Goal: Transaction & Acquisition: Purchase product/service

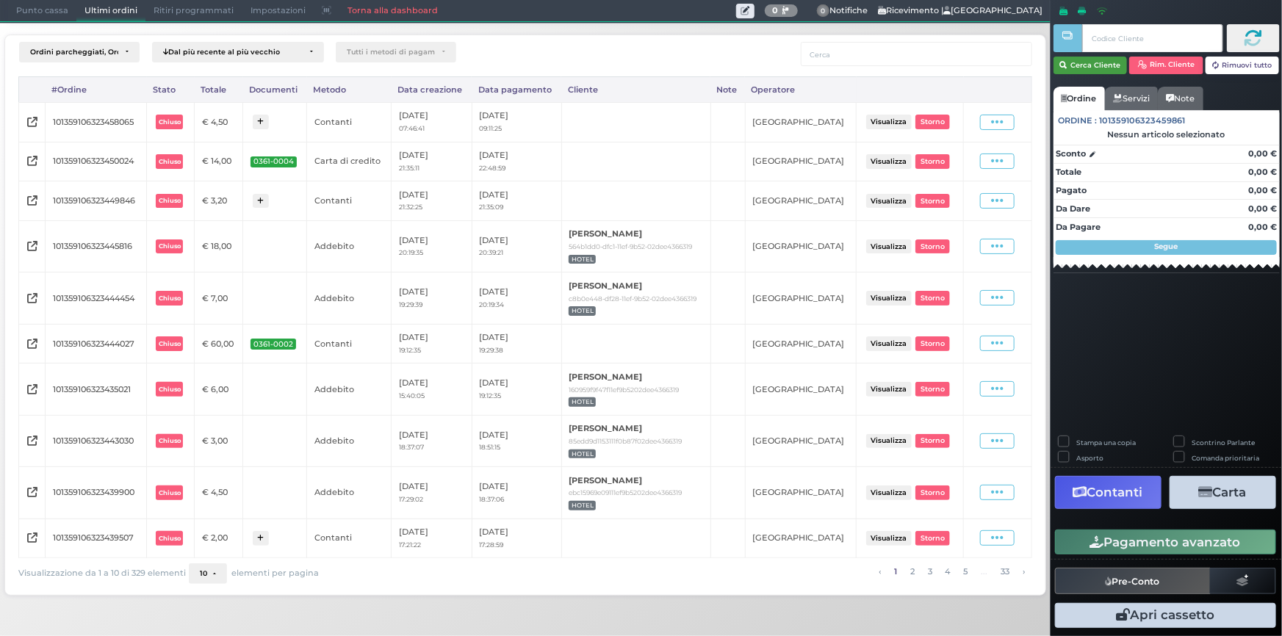
click at [1086, 64] on button "Cerca Cliente" at bounding box center [1090, 66] width 74 height 18
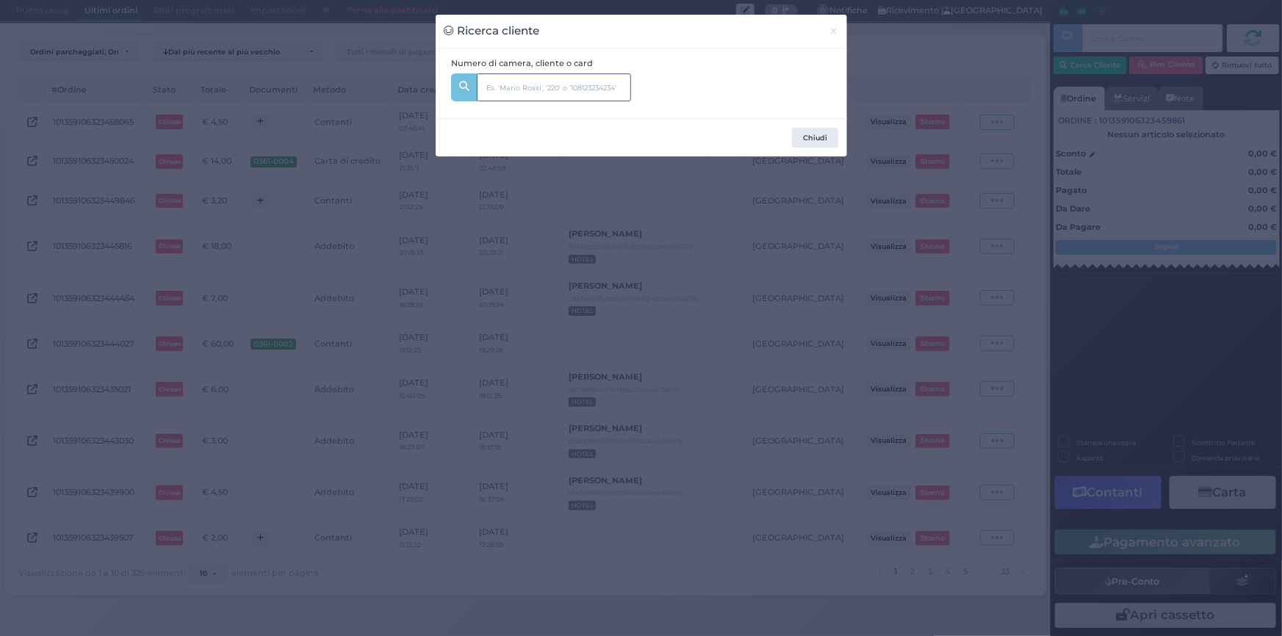
click at [599, 90] on input "text" at bounding box center [554, 87] width 154 height 28
type input "135"
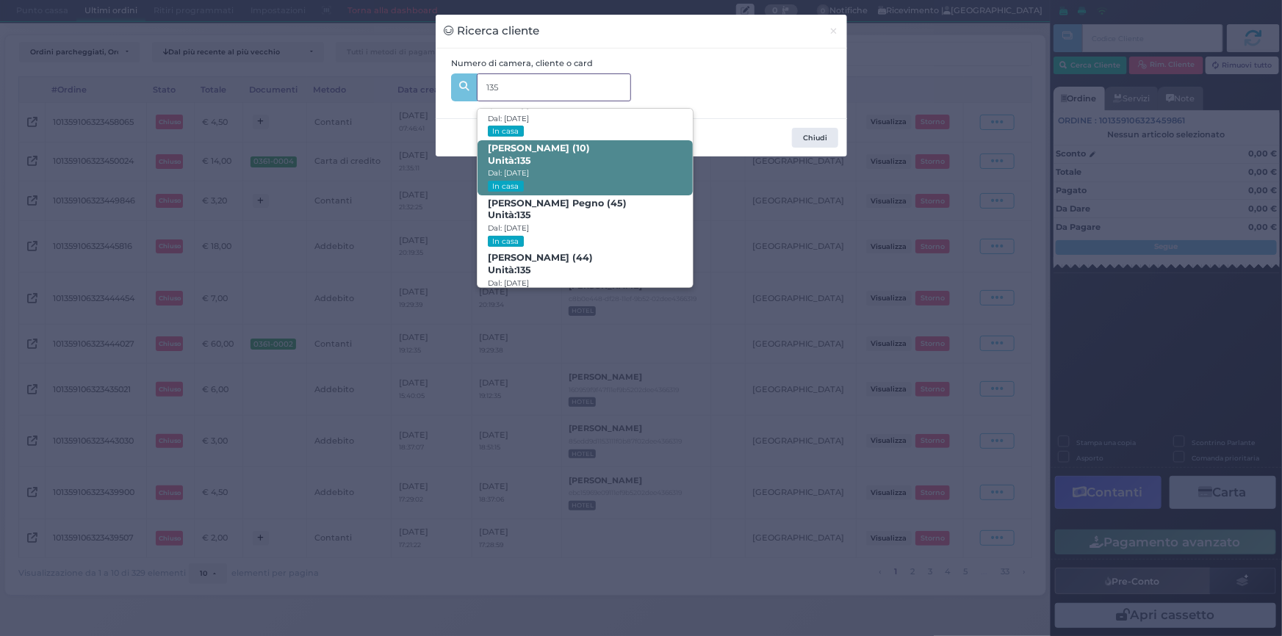
scroll to position [69, 0]
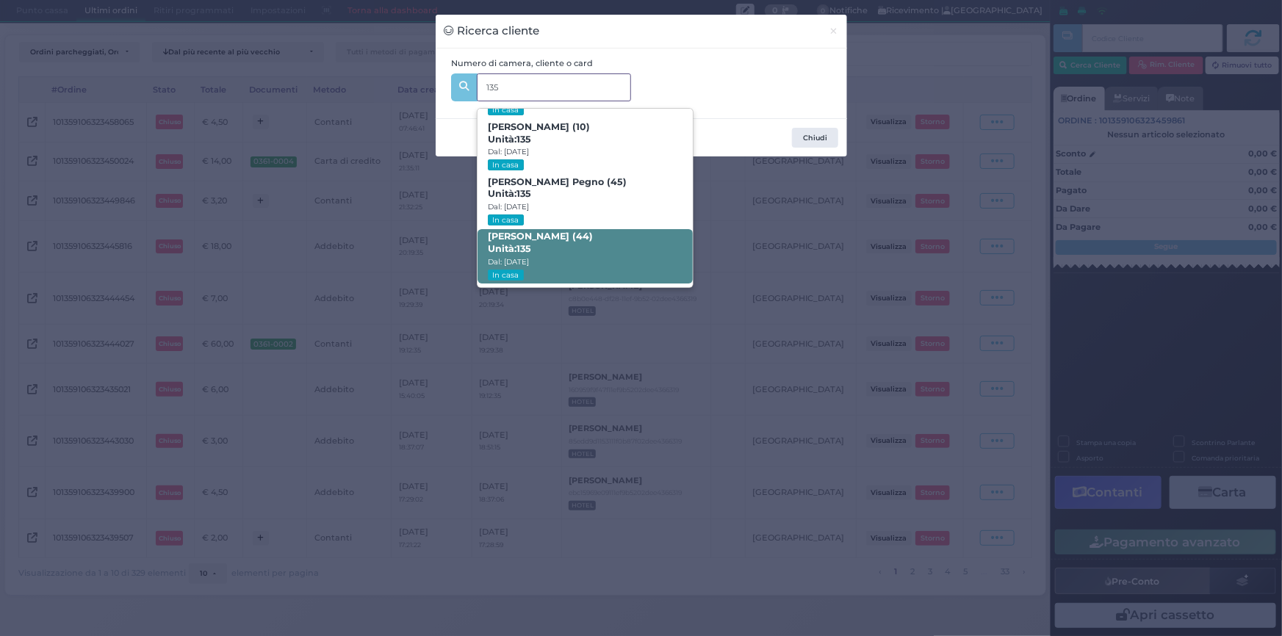
click at [581, 251] on span "Veronica Romano (44) Unità: 135 Dal: 17/08/2025 In casa" at bounding box center [584, 256] width 215 height 55
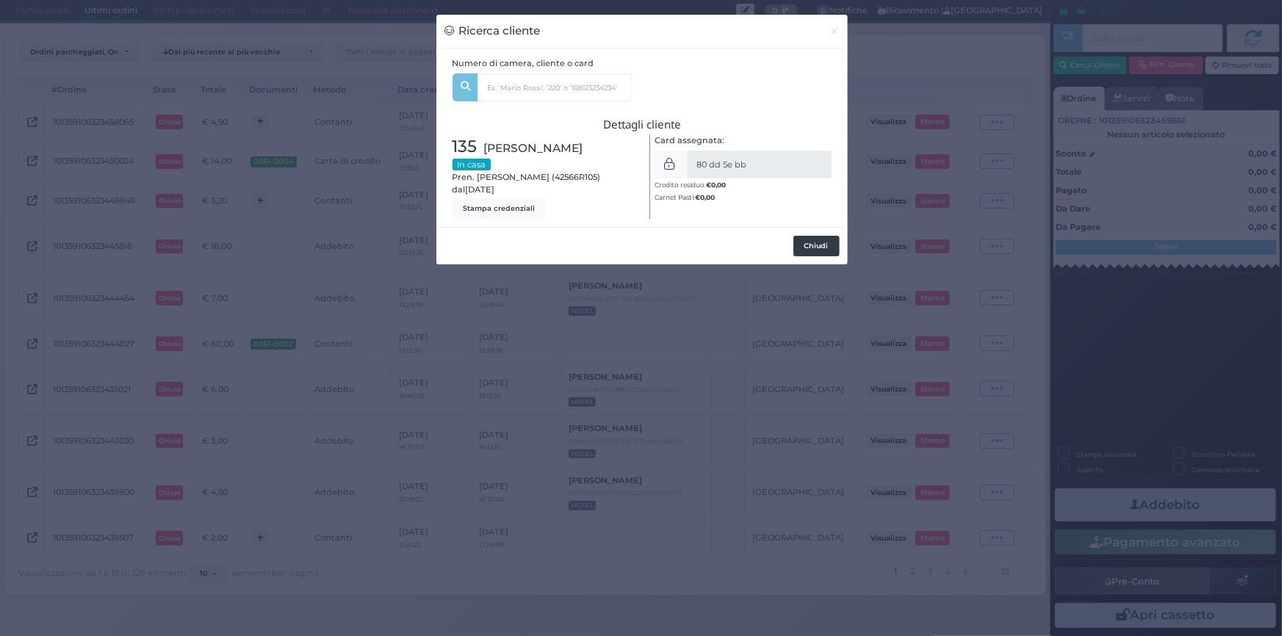
click at [824, 247] on button "Chiudi" at bounding box center [816, 246] width 46 height 21
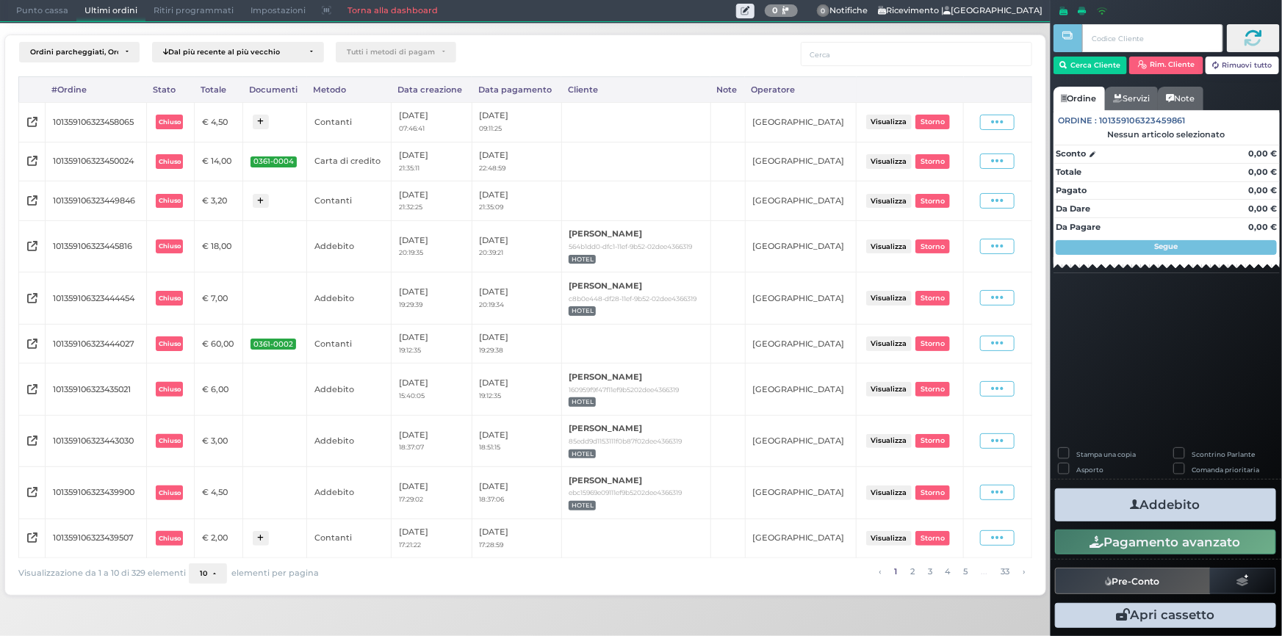
click at [56, 9] on span "Punto cassa" at bounding box center [42, 11] width 68 height 21
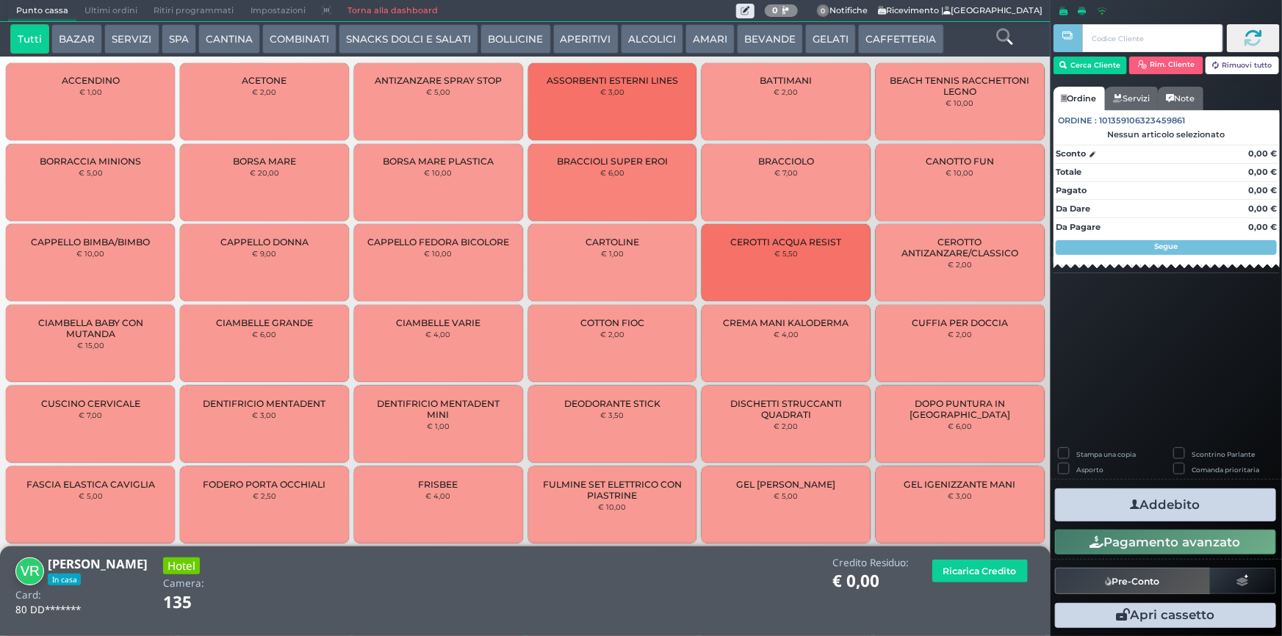
click at [997, 40] on icon at bounding box center [1004, 37] width 16 height 16
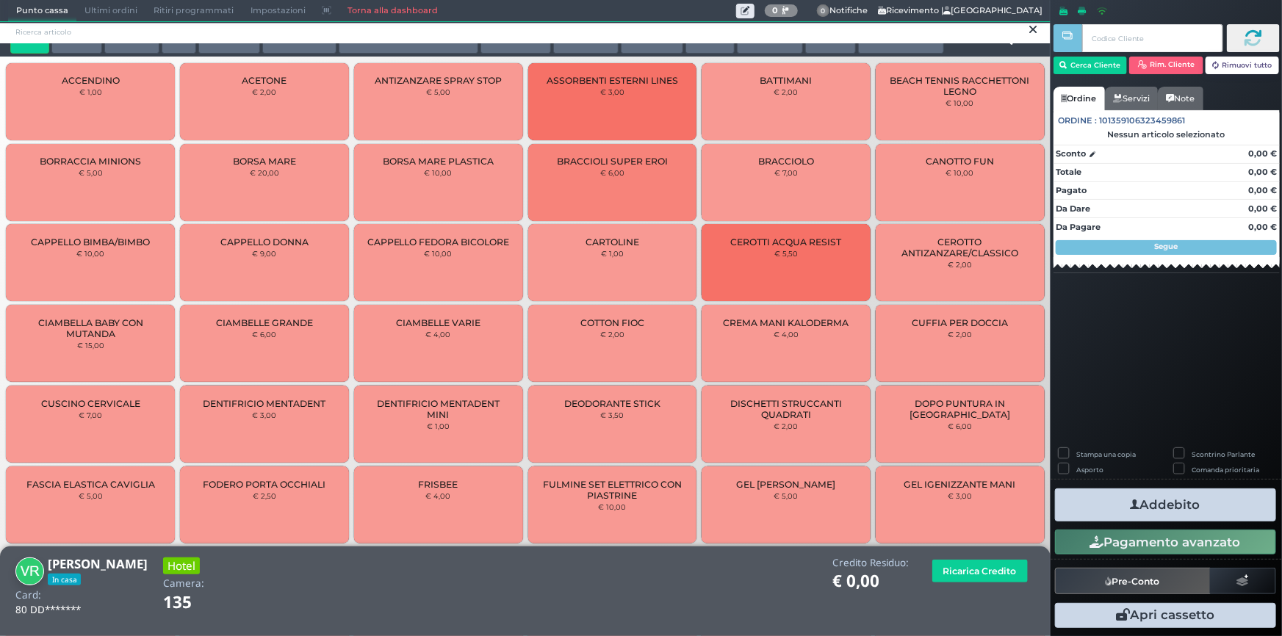
scroll to position [0, 0]
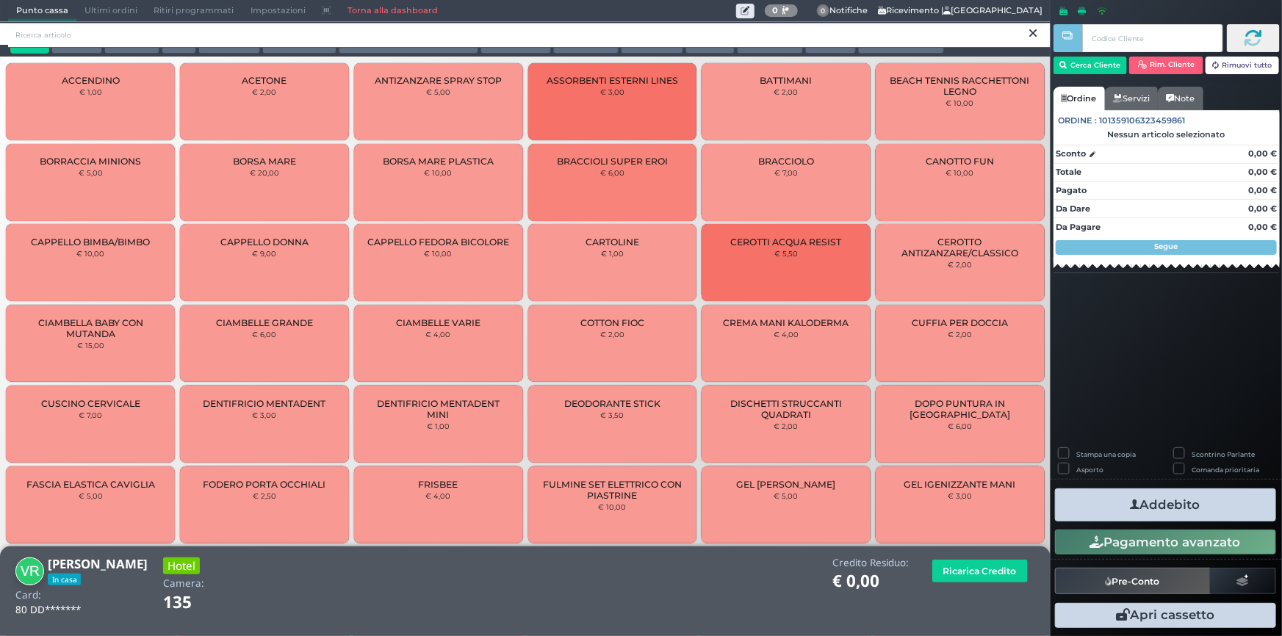
click at [696, 37] on input "search" at bounding box center [529, 35] width 1042 height 26
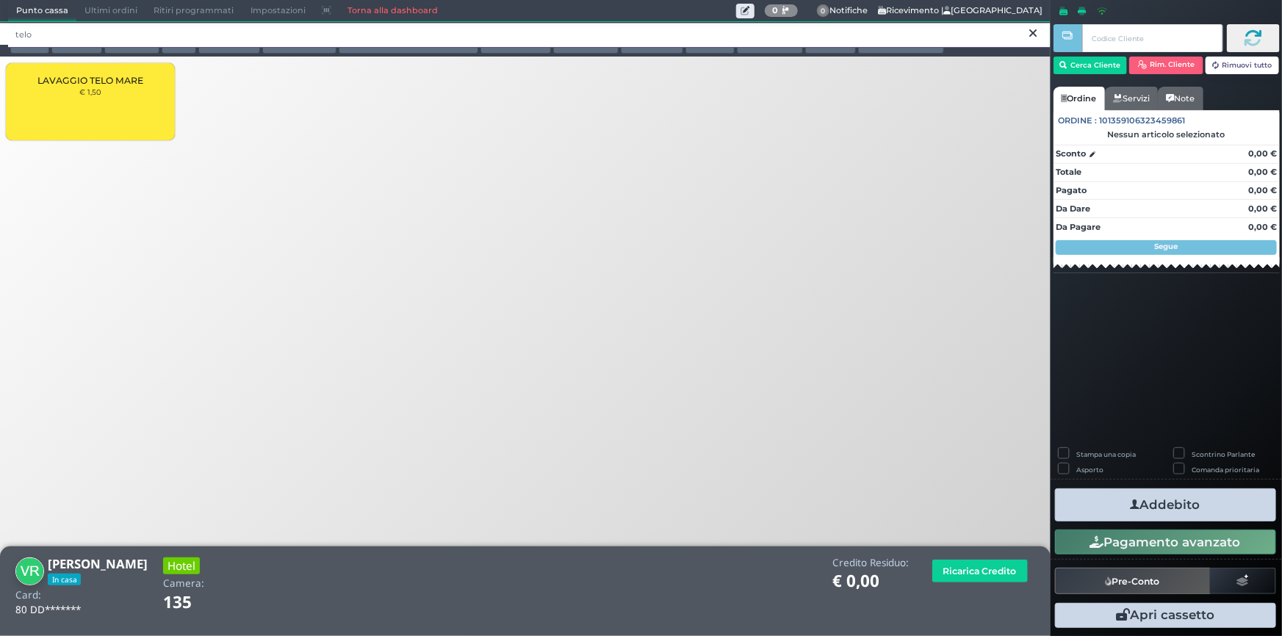
type input "telo"
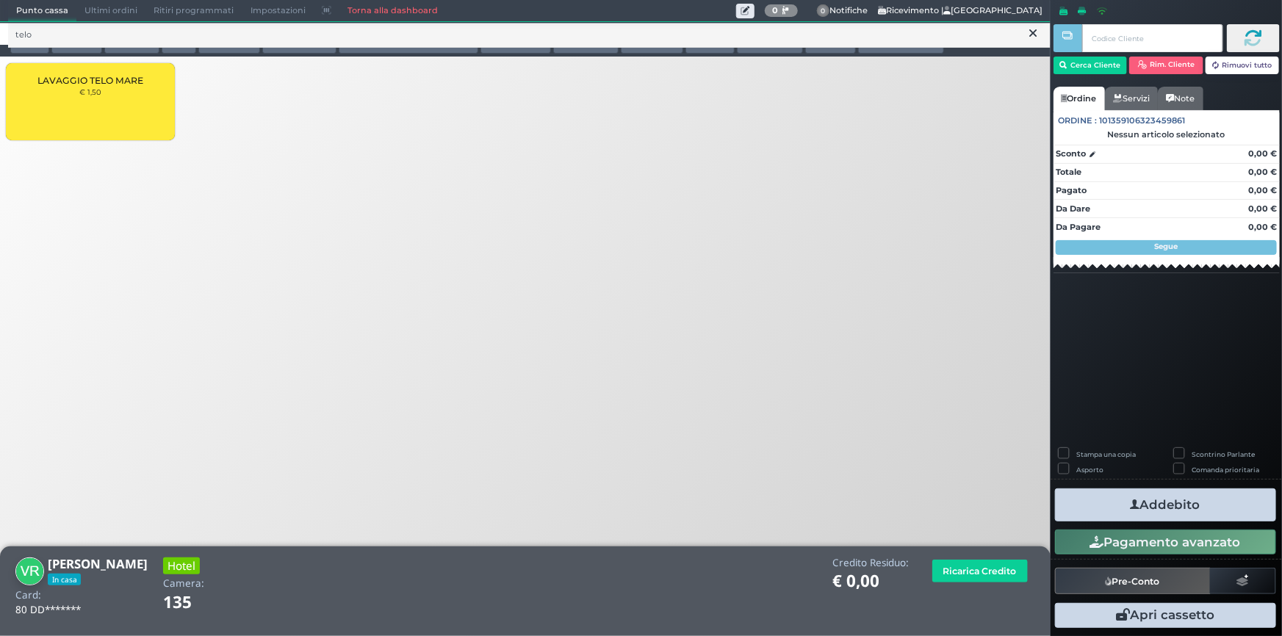
click at [115, 81] on span "LAVAGGIO TELO MARE" at bounding box center [90, 80] width 106 height 11
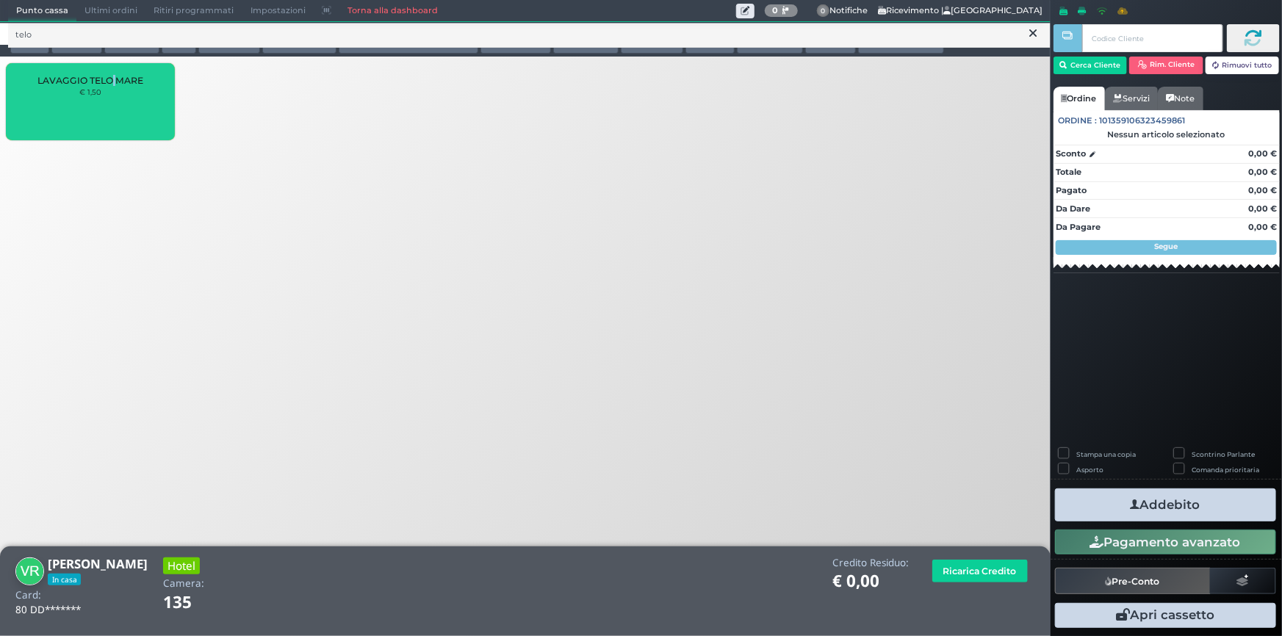
click at [113, 82] on span "LAVAGGIO TELO MARE" at bounding box center [90, 80] width 106 height 11
click at [112, 82] on span "LAVAGGIO TELO MARE" at bounding box center [90, 80] width 106 height 11
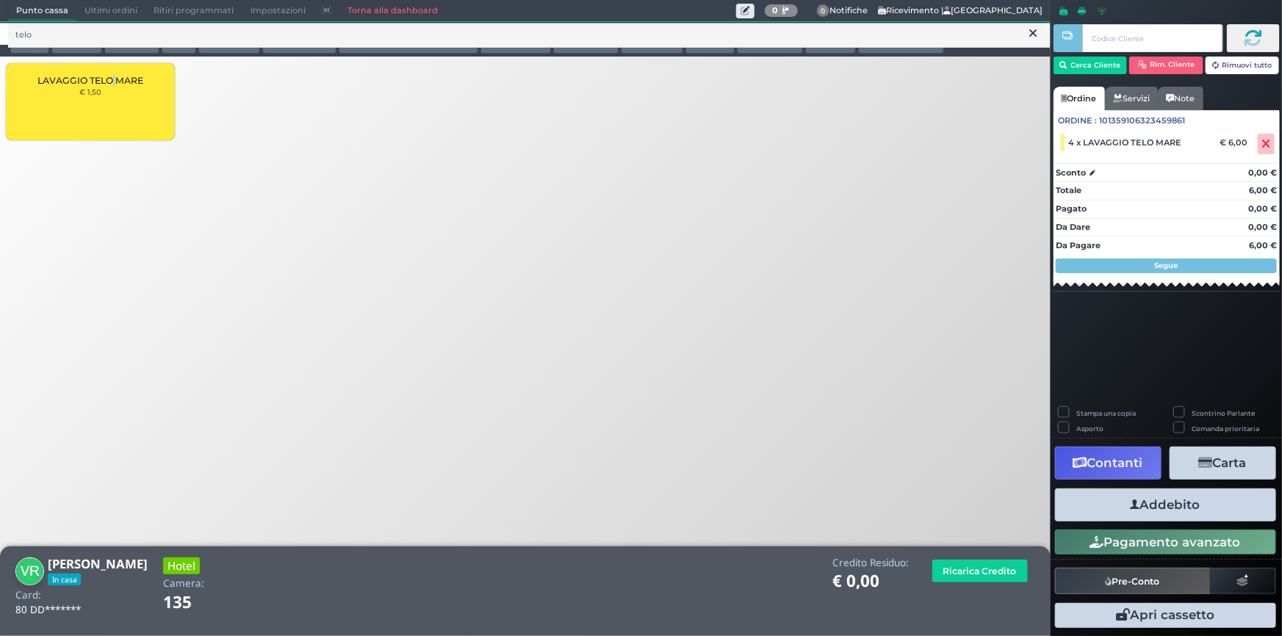
click at [1175, 507] on button "Addebito" at bounding box center [1165, 504] width 221 height 33
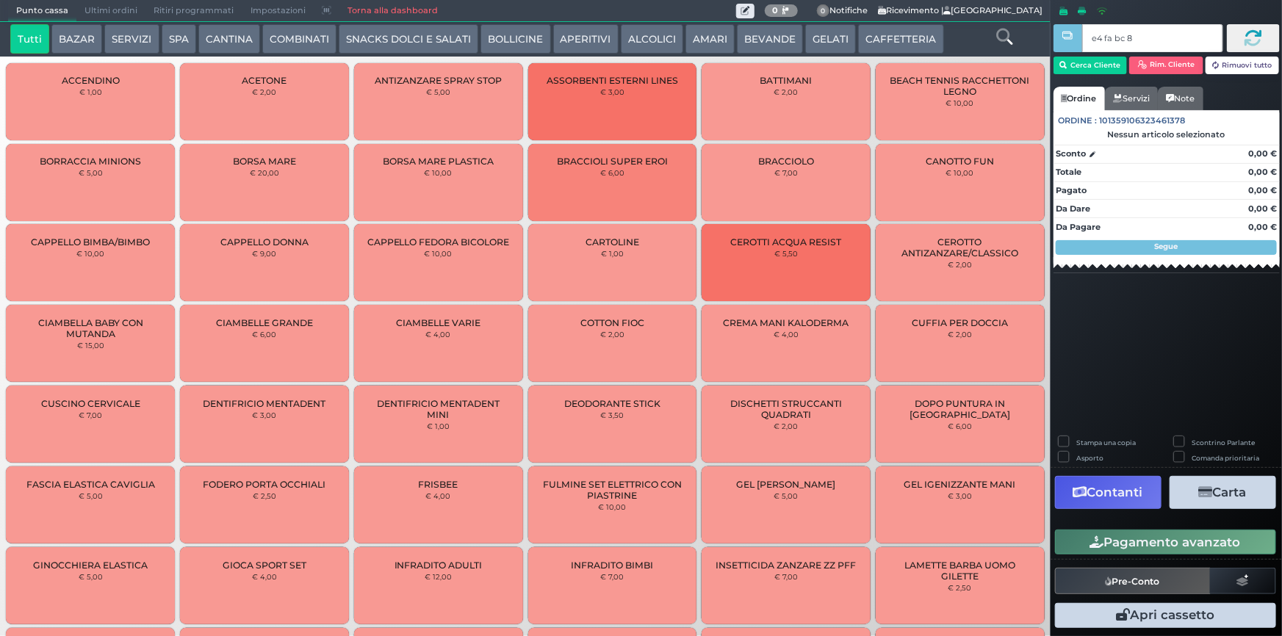
type input "e4 fa bc 8b"
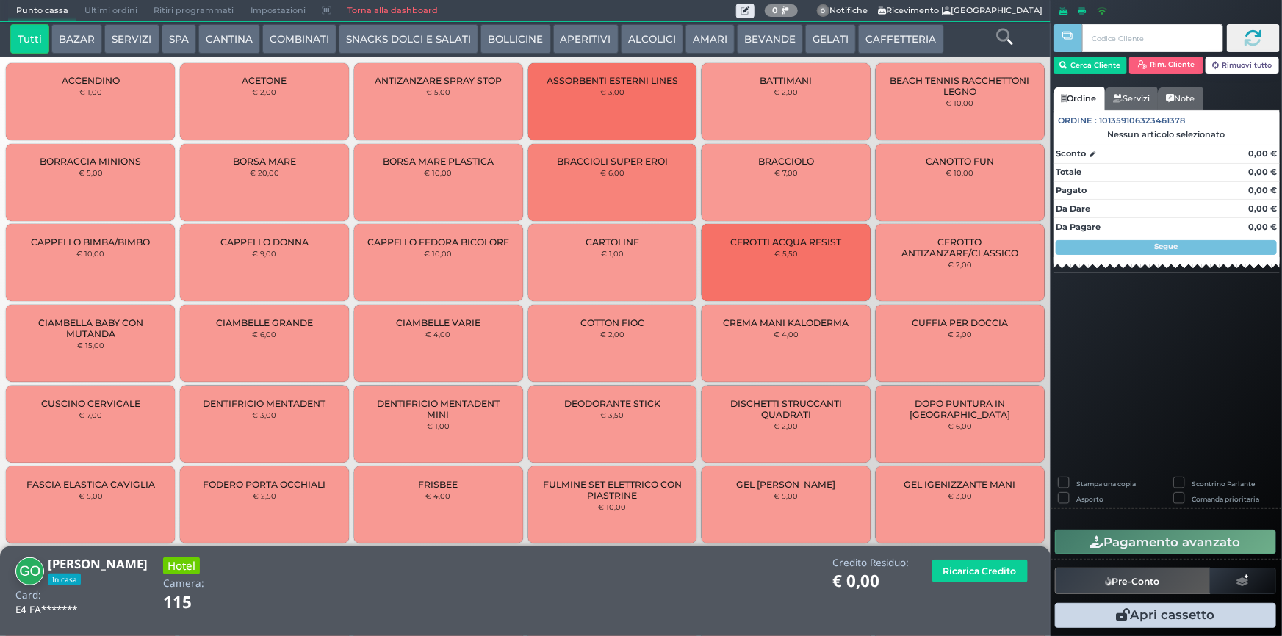
click at [1005, 39] on icon at bounding box center [1004, 37] width 16 height 16
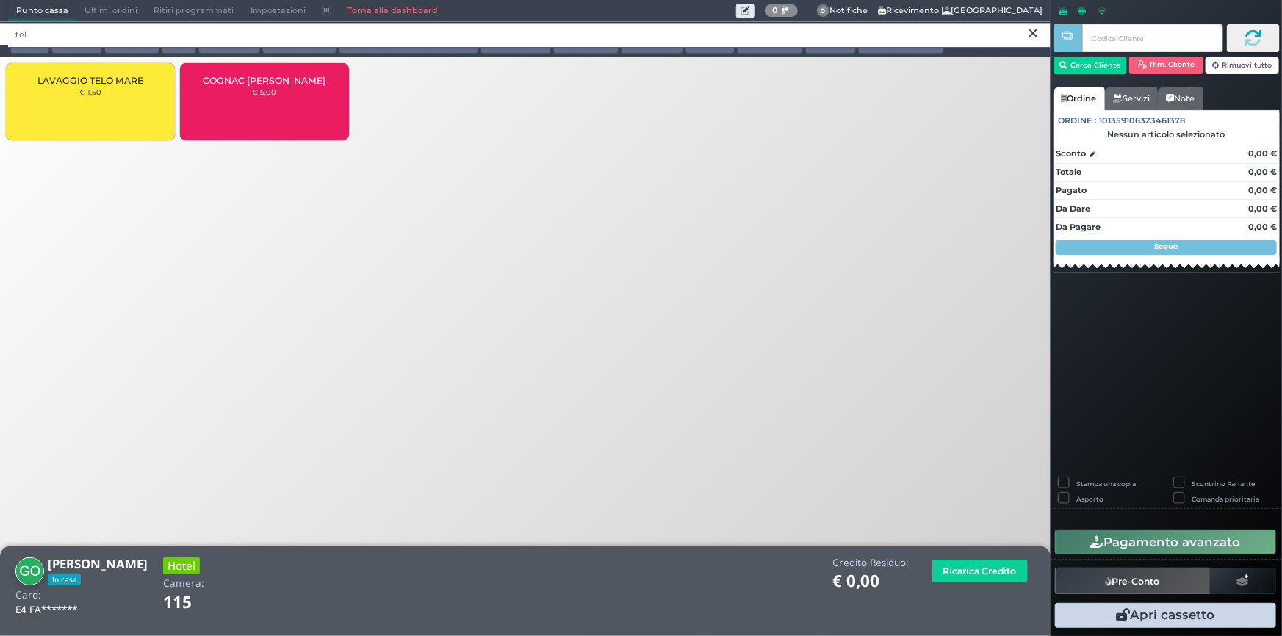
type input "tel"
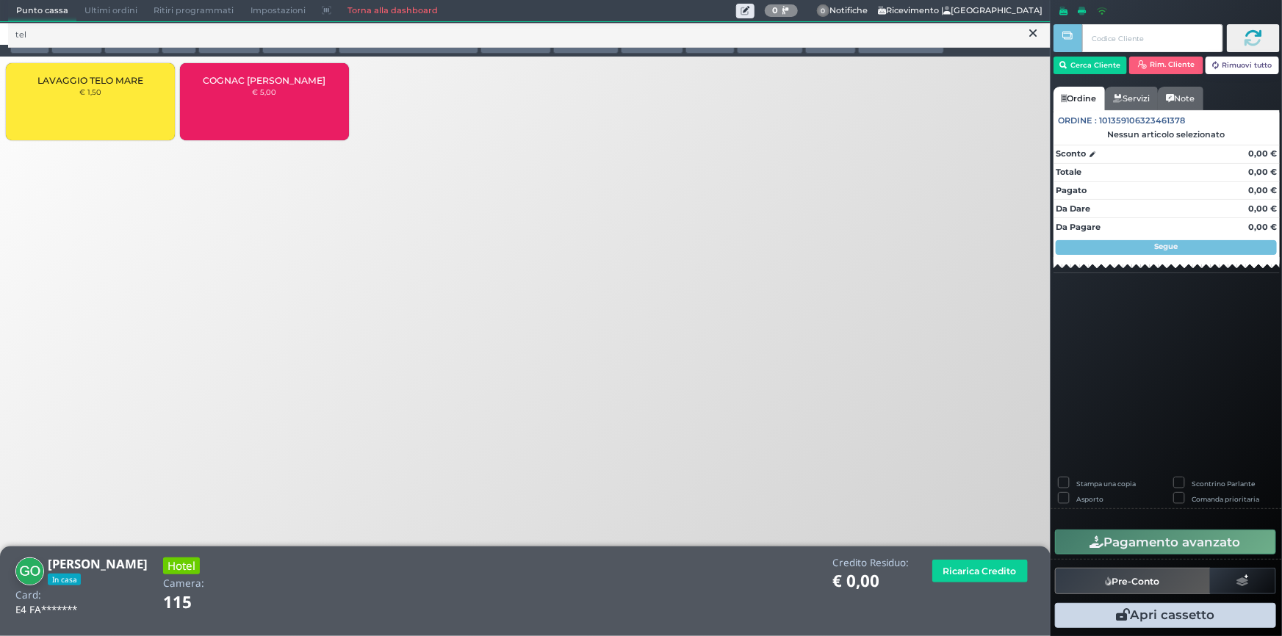
click at [98, 97] on div "LAVAGGIO TELO MARE € 1,50" at bounding box center [90, 101] width 169 height 77
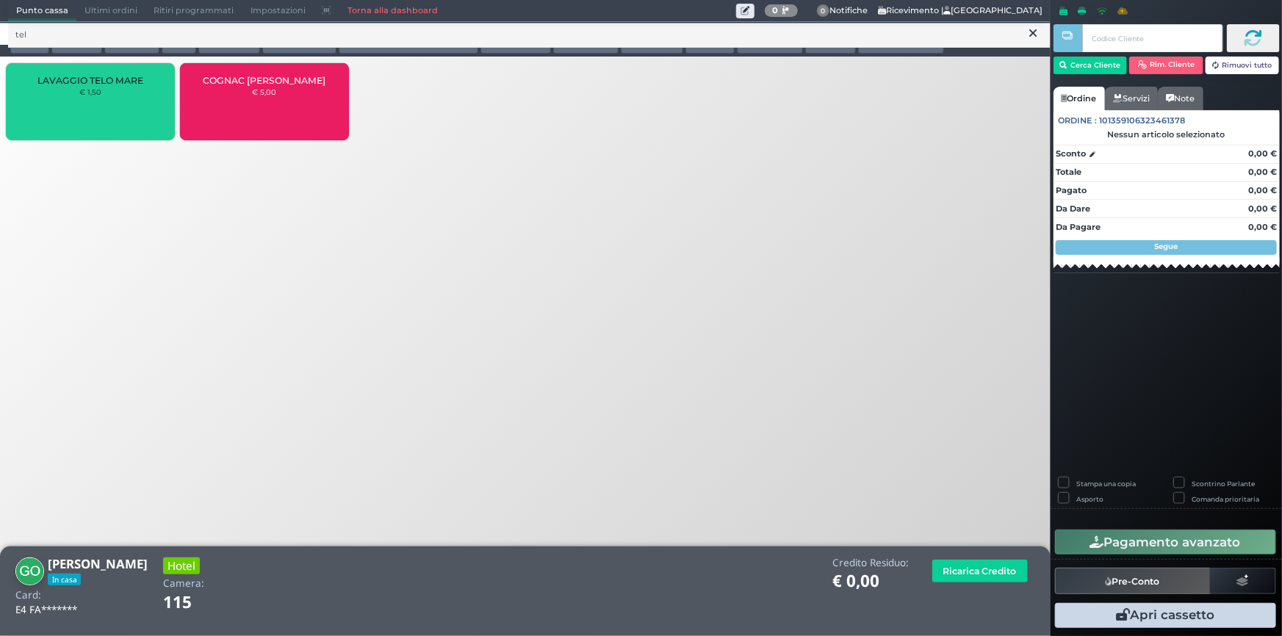
click at [98, 97] on div "LAVAGGIO TELO MARE € 1,50" at bounding box center [90, 101] width 169 height 77
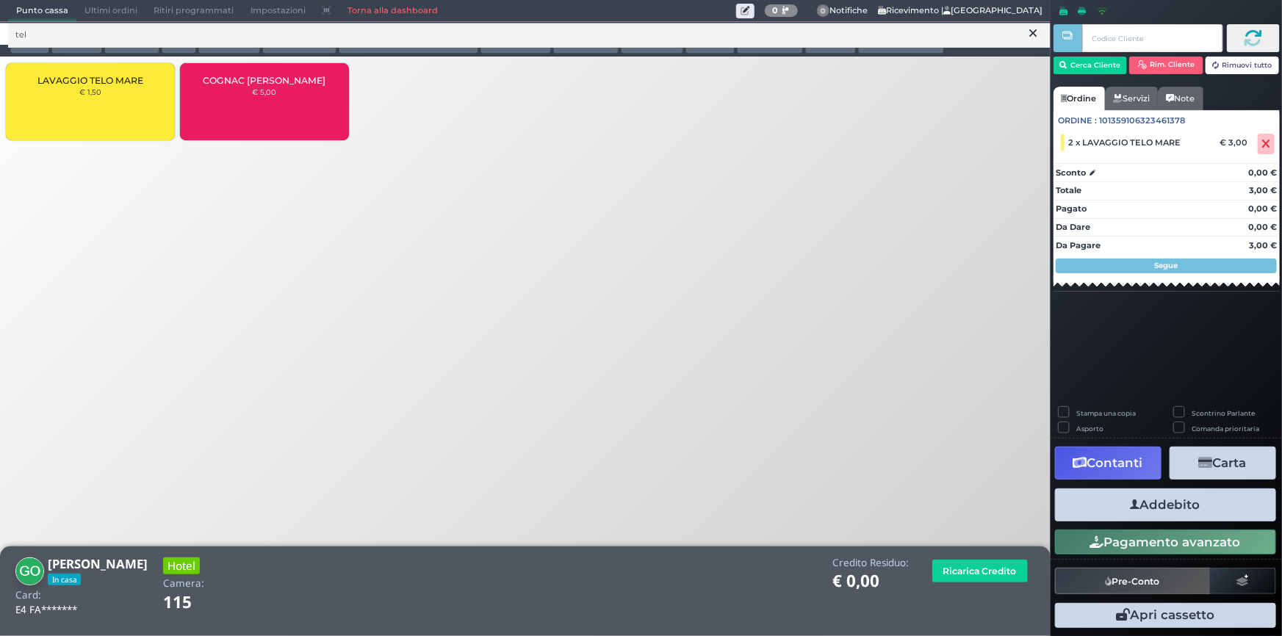
click at [98, 97] on div "LAVAGGIO TELO MARE € 1,50" at bounding box center [90, 101] width 169 height 77
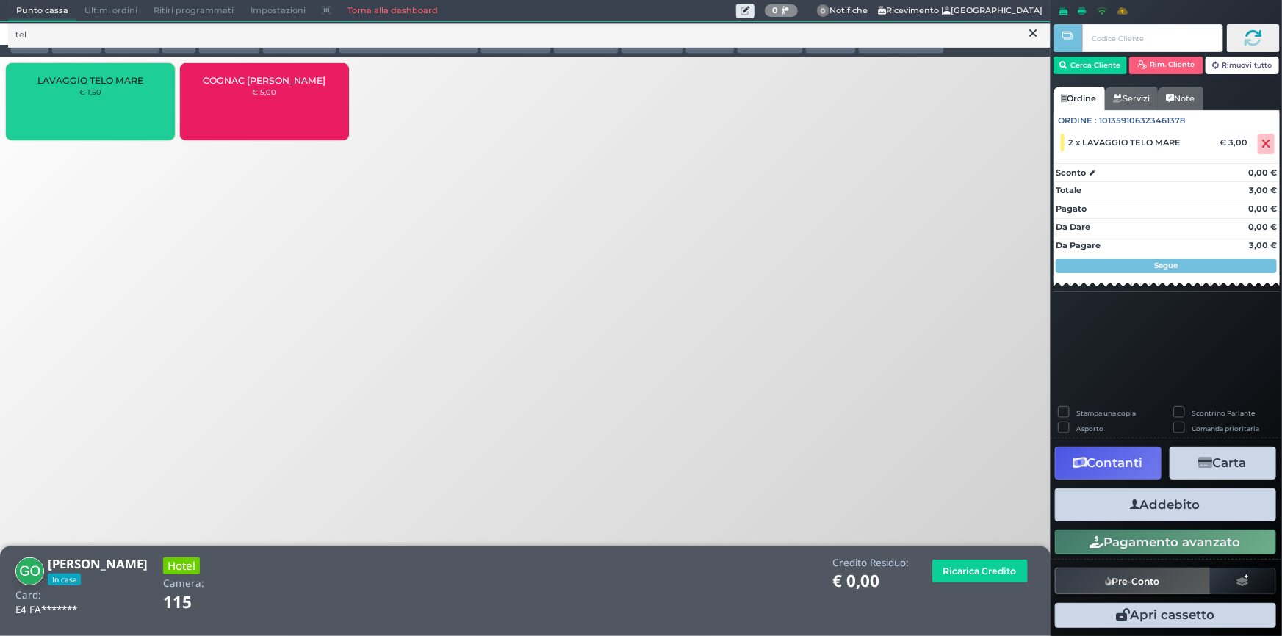
click at [98, 97] on div "LAVAGGIO TELO MARE € 1,50" at bounding box center [90, 101] width 169 height 77
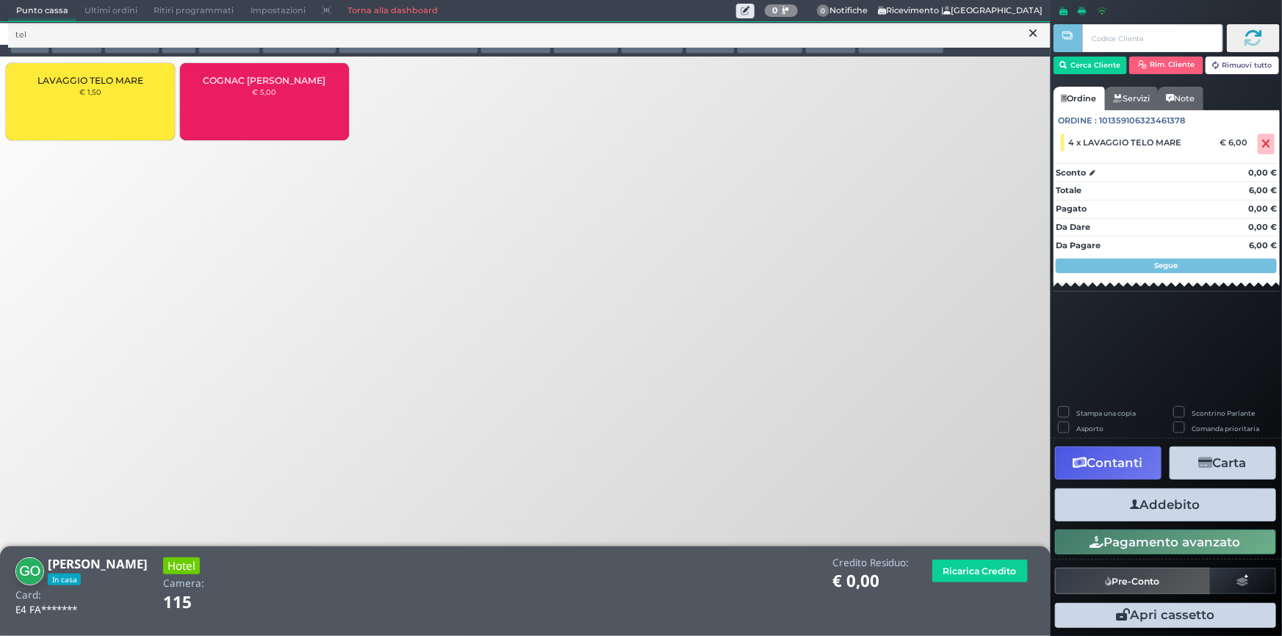
click at [1170, 502] on button "Addebito" at bounding box center [1165, 504] width 221 height 33
